Goal: Task Accomplishment & Management: Manage account settings

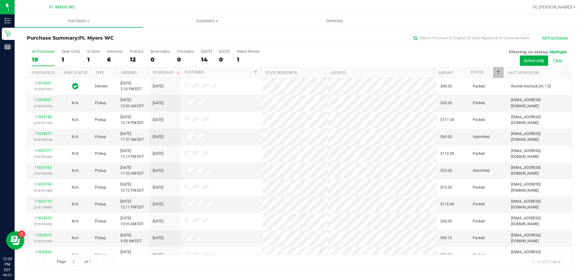
click at [495, 73] on link "Filter" at bounding box center [499, 72] width 10 height 10
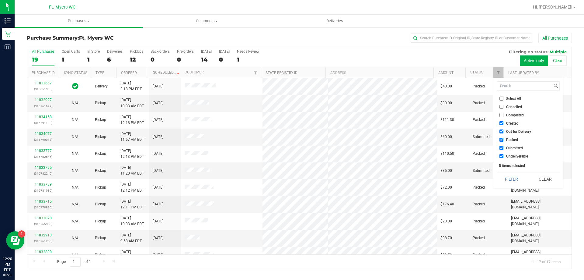
click at [433, 60] on div "All Purchases 19 Open Carts 1 In Store 1 Deliveries 6 PickUps 12 Back-orders 0 …" at bounding box center [299, 57] width 545 height 20
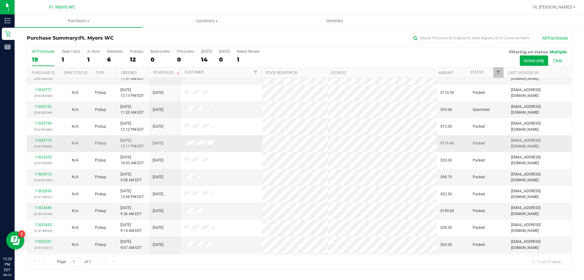
scroll to position [110, 0]
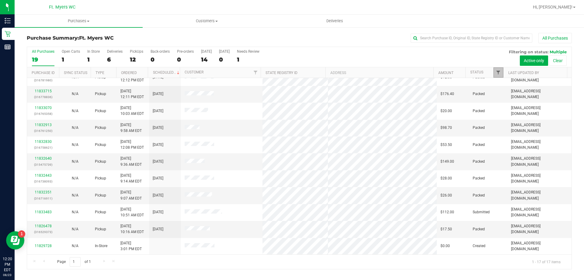
click at [499, 72] on span "Filter" at bounding box center [498, 72] width 5 height 5
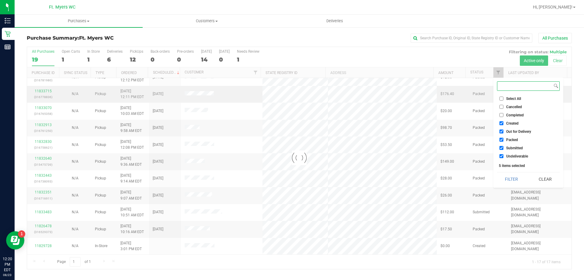
checkbox input "true"
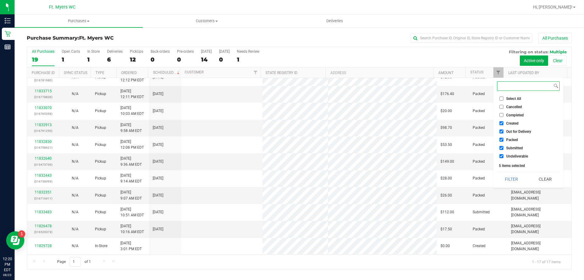
scroll to position [0, 0]
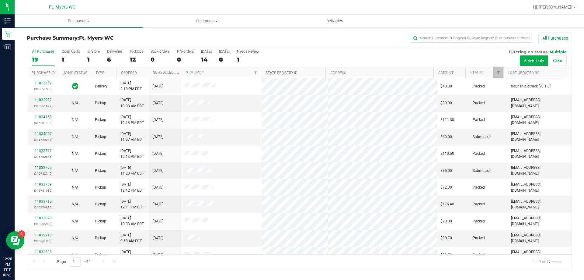
click at [457, 56] on div "All Purchases 19 Open Carts 1 In Store 1 Deliveries 6 PickUps 12 Back-orders 0 …" at bounding box center [299, 57] width 545 height 20
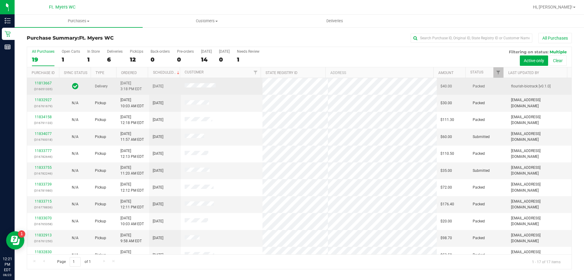
click at [497, 78] on td "Packed" at bounding box center [488, 86] width 38 height 17
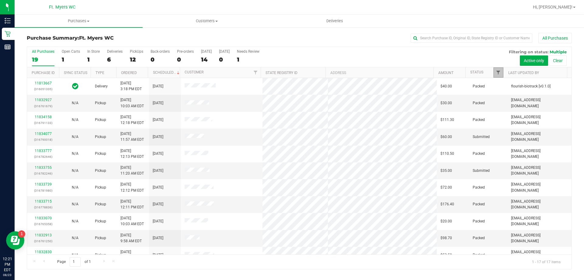
click at [498, 72] on span "Filter" at bounding box center [498, 72] width 5 height 5
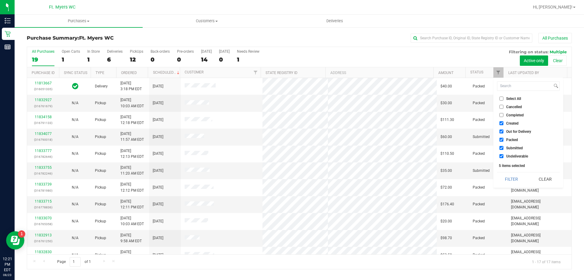
click at [500, 138] on input "Packed" at bounding box center [502, 140] width 4 height 4
checkbox input "false"
click at [513, 177] on button "Filter" at bounding box center [511, 178] width 29 height 13
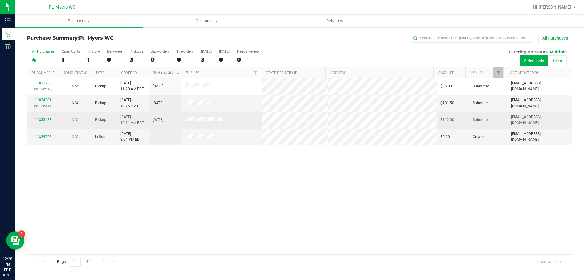
click at [49, 120] on link "11833483" at bounding box center [43, 119] width 17 height 4
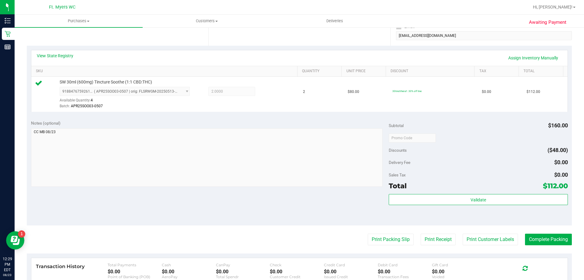
scroll to position [152, 0]
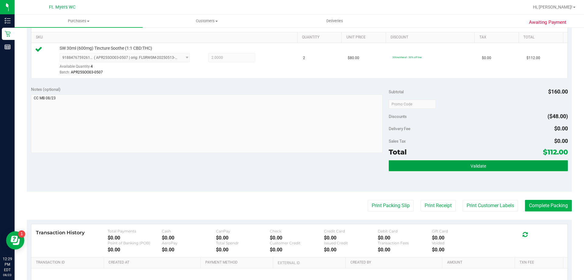
click at [446, 163] on button "Validate" at bounding box center [478, 165] width 179 height 11
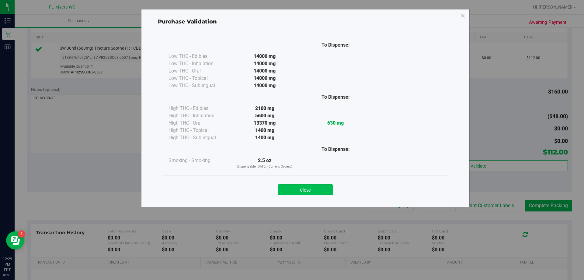
click at [317, 191] on button "Close" at bounding box center [305, 189] width 55 height 11
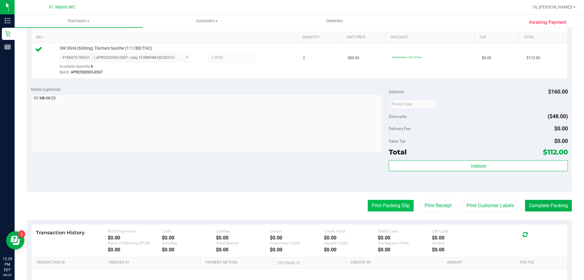
click at [397, 206] on button "Print Packing Slip" at bounding box center [391, 206] width 46 height 12
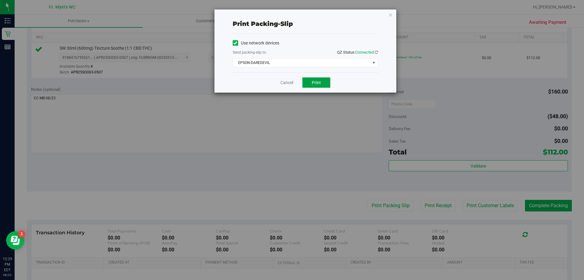
click at [323, 83] on button "Print" at bounding box center [317, 82] width 28 height 10
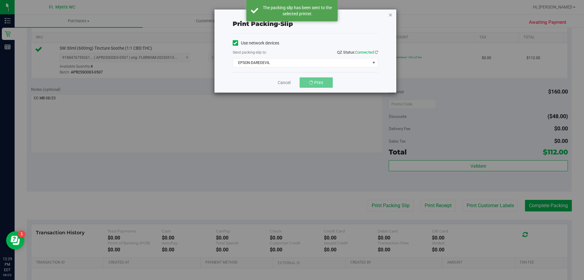
click at [390, 14] on icon "button" at bounding box center [391, 14] width 4 height 7
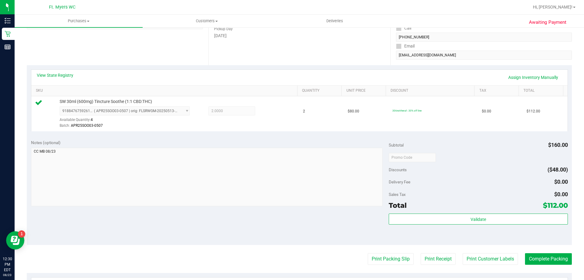
scroll to position [91, 0]
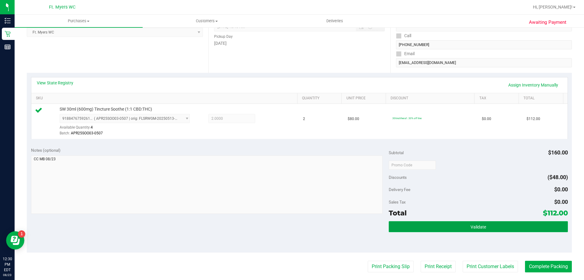
click at [399, 229] on button "Validate" at bounding box center [478, 226] width 179 height 11
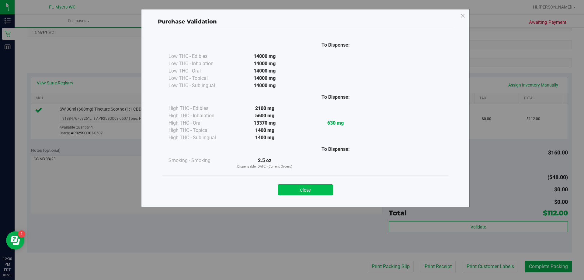
click at [316, 189] on button "Close" at bounding box center [305, 189] width 55 height 11
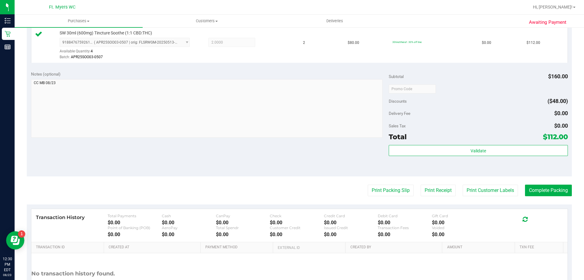
scroll to position [218, 0]
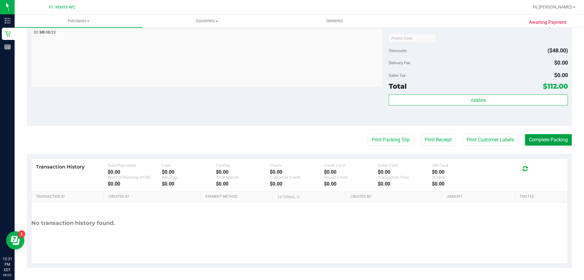
click at [541, 139] on button "Complete Packing" at bounding box center [548, 140] width 47 height 12
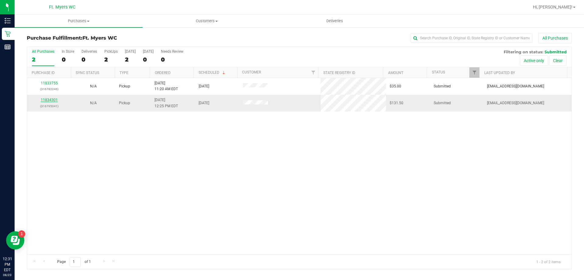
click at [52, 98] on link "11834301" at bounding box center [49, 100] width 17 height 4
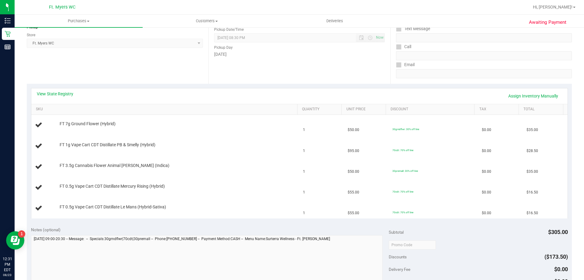
scroll to position [91, 0]
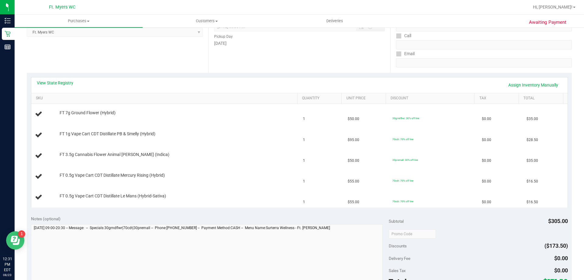
click at [21, 241] on button "Open Resource Center" at bounding box center [15, 240] width 18 height 18
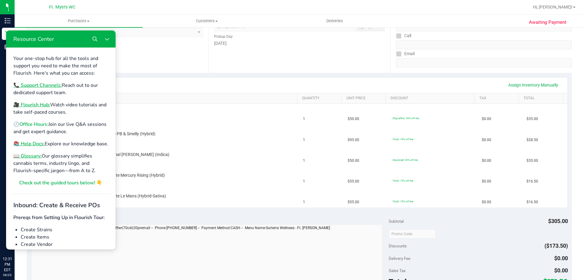
click at [37, 126] on b "Office Hours:" at bounding box center [33, 124] width 29 height 7
click at [208, 55] on div "Date Pickup Date/Time [DATE] Now [DATE] 08:30 PM Now Pickup Day [DATE]" at bounding box center [299, 35] width 182 height 75
click at [110, 38] on button "Close Resource Center" at bounding box center [107, 39] width 12 height 12
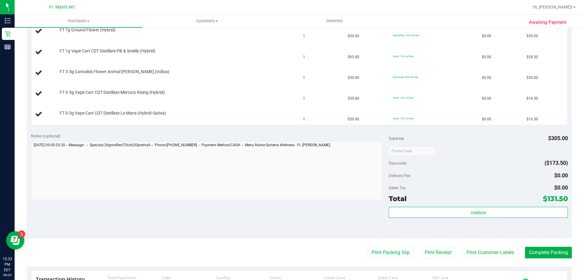
scroll to position [183, 0]
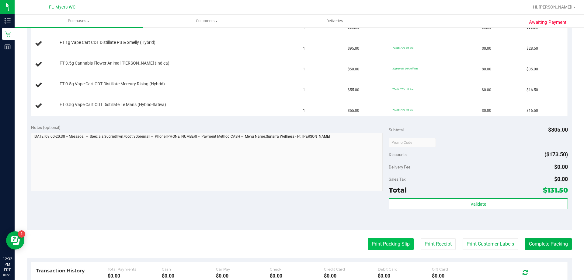
click at [391, 242] on button "Print Packing Slip" at bounding box center [391, 244] width 46 height 12
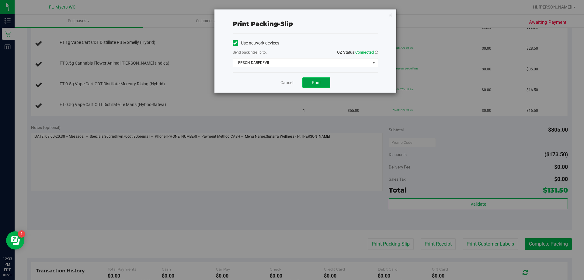
click at [322, 79] on button "Print" at bounding box center [317, 82] width 28 height 10
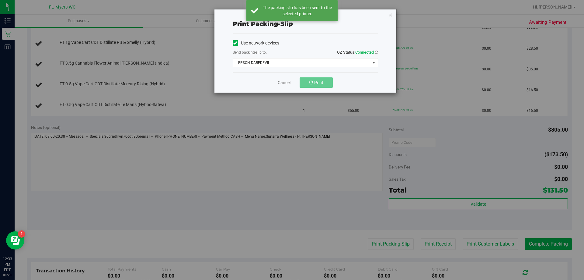
click at [390, 14] on icon "button" at bounding box center [391, 14] width 4 height 7
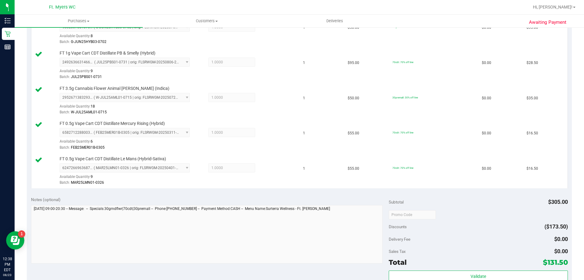
scroll to position [274, 0]
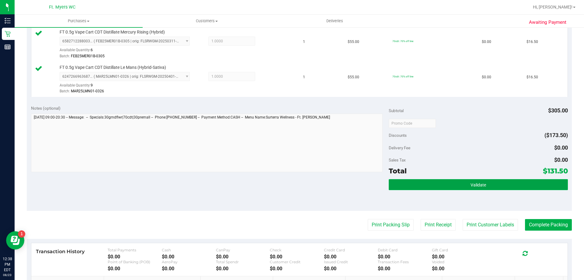
click at [459, 187] on button "Validate" at bounding box center [478, 184] width 179 height 11
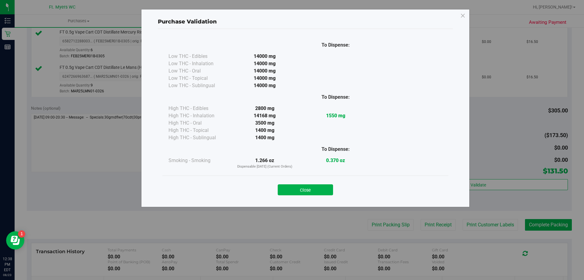
drag, startPoint x: 323, startPoint y: 189, endPoint x: 361, endPoint y: 201, distance: 39.9
click at [323, 189] on button "Close" at bounding box center [305, 189] width 55 height 11
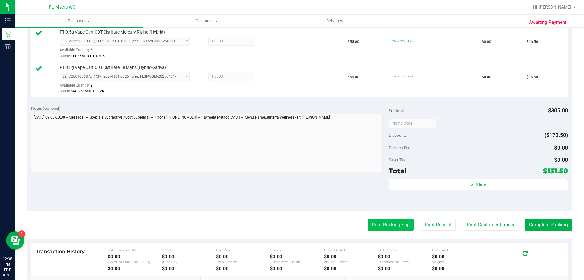
click at [392, 225] on button "Print Packing Slip" at bounding box center [391, 225] width 46 height 12
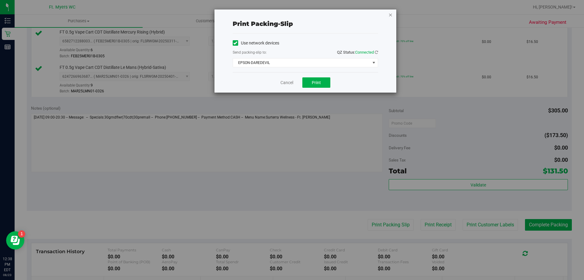
click at [391, 17] on icon "button" at bounding box center [391, 14] width 4 height 7
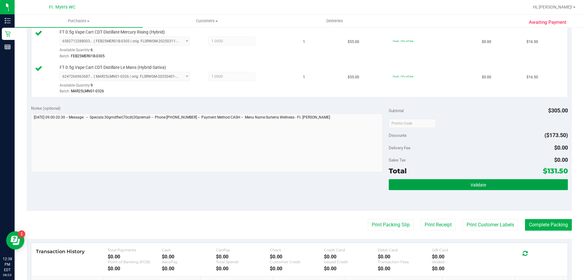
click at [444, 185] on button "Validate" at bounding box center [478, 184] width 179 height 11
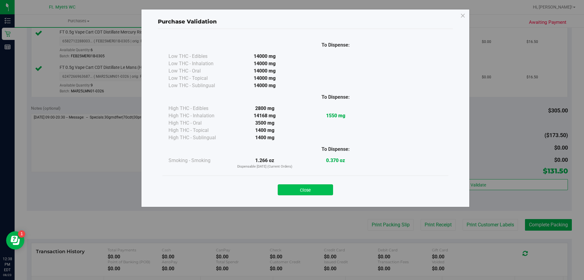
click at [322, 185] on button "Close" at bounding box center [305, 189] width 55 height 11
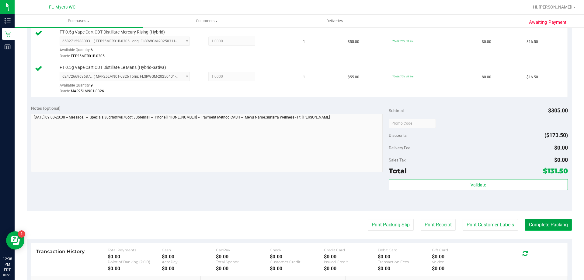
click at [537, 225] on button "Complete Packing" at bounding box center [548, 225] width 47 height 12
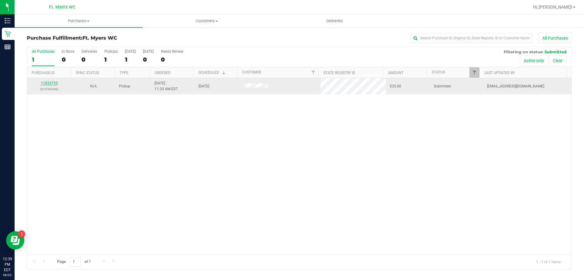
click at [51, 82] on link "11833755" at bounding box center [49, 83] width 17 height 4
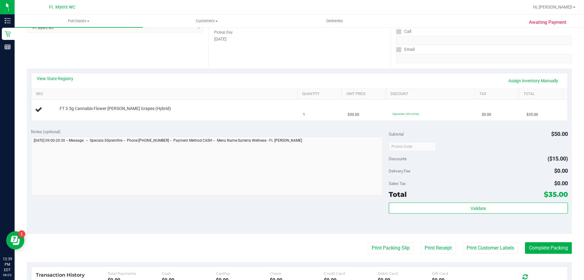
scroll to position [122, 0]
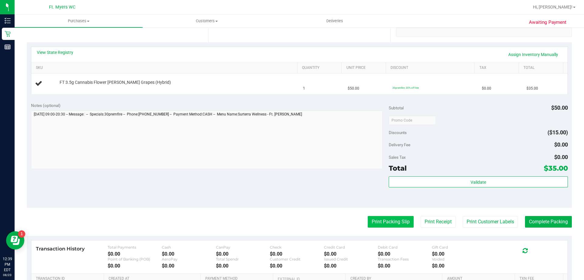
click at [370, 223] on button "Print Packing Slip" at bounding box center [391, 222] width 46 height 12
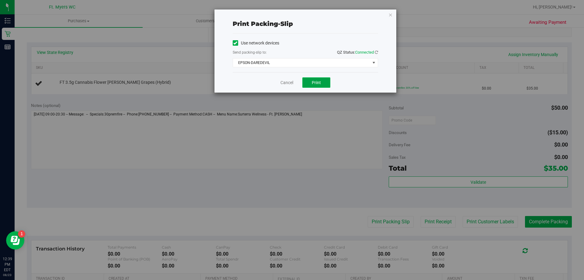
click at [313, 83] on span "Print" at bounding box center [316, 82] width 9 height 5
click at [390, 12] on icon "button" at bounding box center [391, 14] width 4 height 7
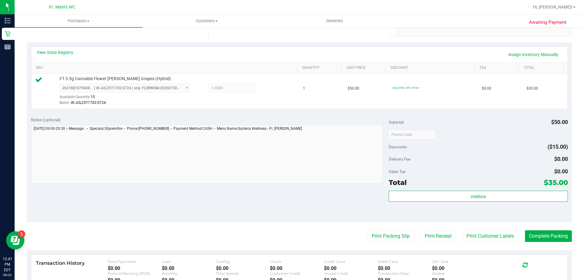
click at [458, 190] on div "Subtotal $50.00 Discounts ($15.00) Delivery Fee $0.00 Sales Tax $0.00 Total $35…" at bounding box center [478, 167] width 179 height 101
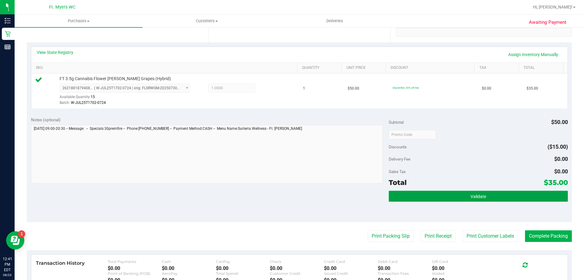
click at [458, 199] on button "Validate" at bounding box center [478, 196] width 179 height 11
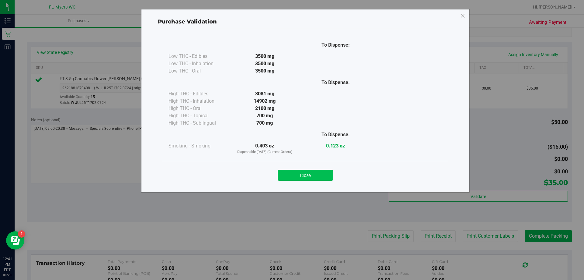
click at [326, 176] on button "Close" at bounding box center [305, 175] width 55 height 11
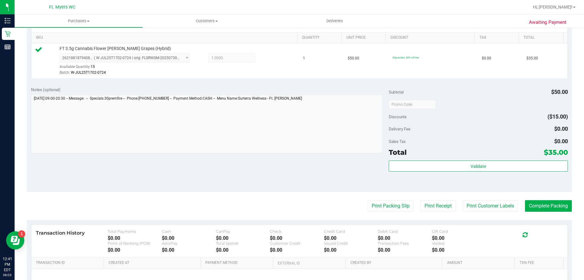
scroll to position [218, 0]
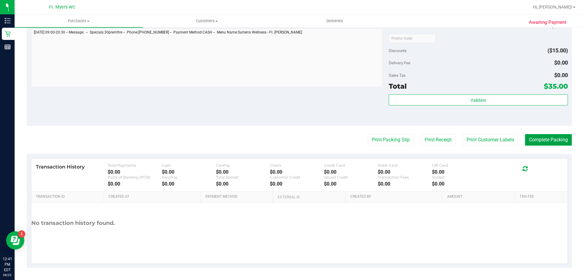
click at [544, 138] on button "Complete Packing" at bounding box center [548, 140] width 47 height 12
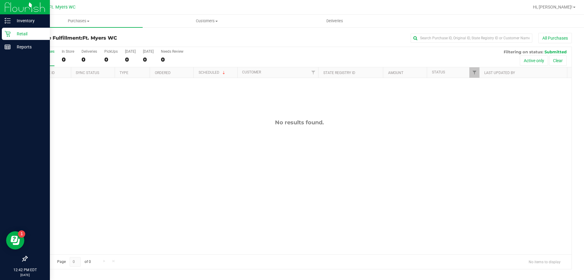
click at [19, 35] on p "Retail" at bounding box center [29, 33] width 37 height 7
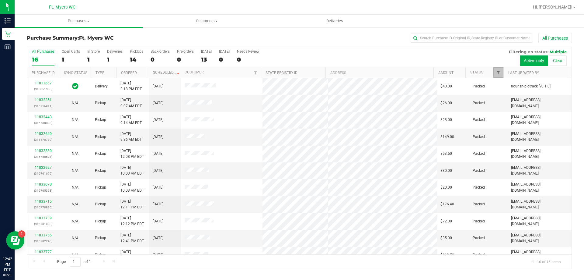
click at [499, 75] on span "Filter" at bounding box center [498, 72] width 5 height 5
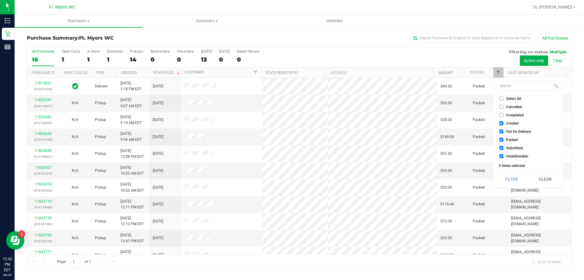
click at [502, 141] on input "Packed" at bounding box center [502, 140] width 4 height 4
checkbox input "false"
click at [510, 181] on button "Filter" at bounding box center [511, 178] width 29 height 13
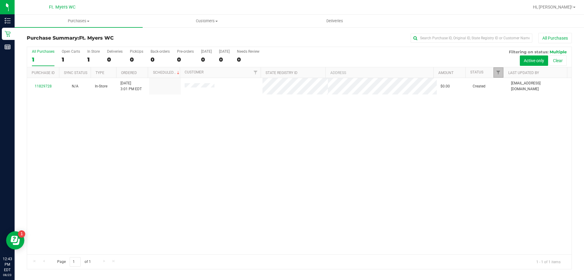
click at [496, 73] on link "Filter" at bounding box center [499, 72] width 10 height 10
click at [574, 6] on link "Hi, [PERSON_NAME]!" at bounding box center [554, 7] width 47 height 6
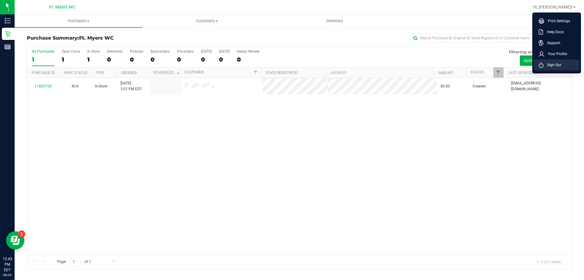
click at [564, 64] on li "Sign Out" at bounding box center [557, 64] width 46 height 11
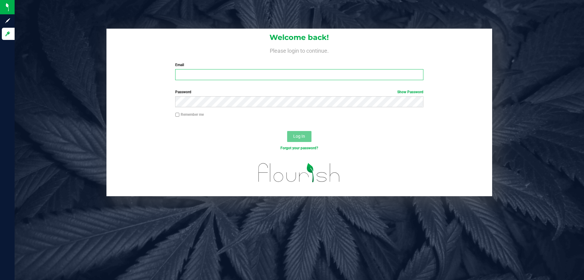
click at [246, 71] on input "Email" at bounding box center [299, 74] width 248 height 11
type input "[EMAIL_ADDRESS][DOMAIN_NAME]"
click at [299, 134] on span "Log In" at bounding box center [299, 136] width 12 height 5
